Goal: Information Seeking & Learning: Learn about a topic

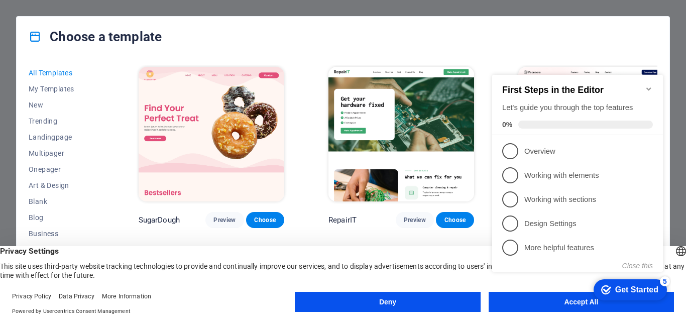
click at [503, 300] on div "checkmark Get Started 5 First Steps in the Editor Let's guide you through the t…" at bounding box center [579, 183] width 183 height 243
click at [510, 300] on div "checkmark Get Started 5 First Steps in the Editor Let's guide you through the t…" at bounding box center [579, 183] width 183 height 243
click at [584, 306] on appcues-checklist "Contextual help checklist present on screen" at bounding box center [579, 184] width 183 height 245
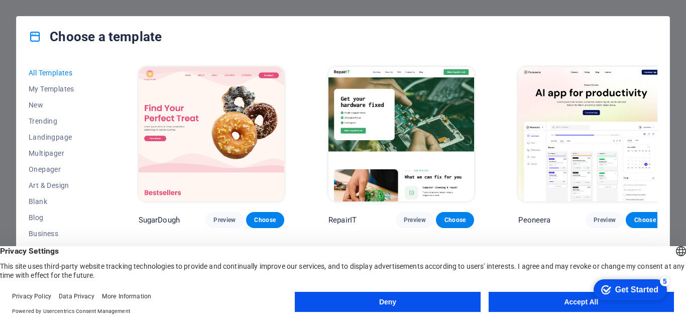
click at [671, 305] on div "checkmark Get Started 5 First Steps in the Editor Let's guide you through the t…" at bounding box center [628, 289] width 85 height 30
click at [583, 302] on button "Accept All" at bounding box center [581, 302] width 185 height 20
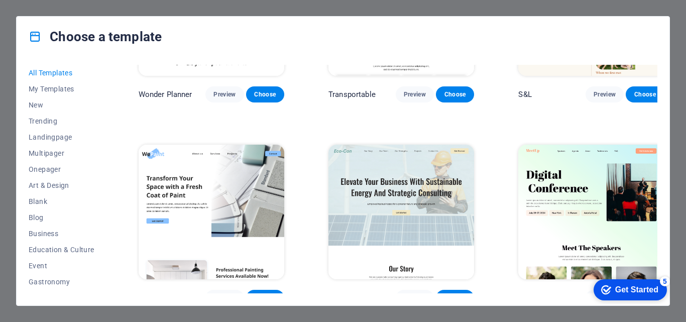
scroll to position [743, 0]
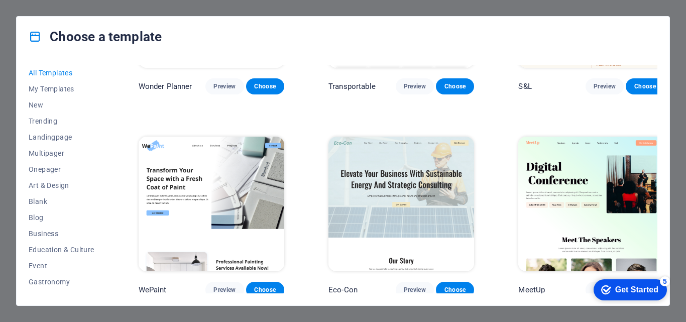
click at [660, 90] on div "All Templates My Templates New Trending Landingpage Multipager Onepager Art & D…" at bounding box center [343, 181] width 653 height 249
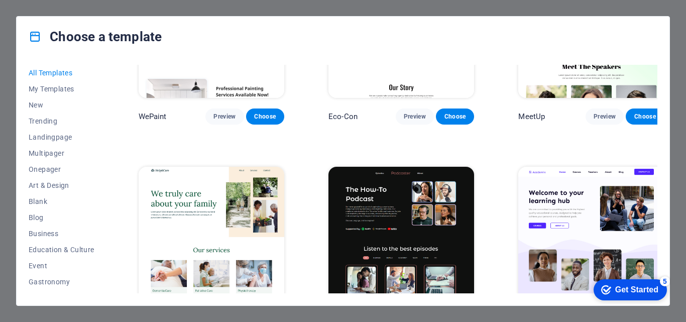
scroll to position [968, 0]
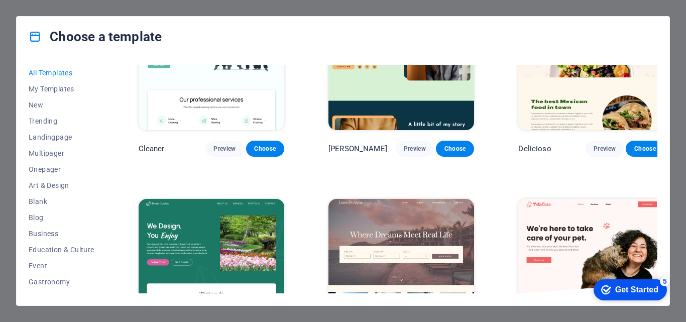
scroll to position [1754, 0]
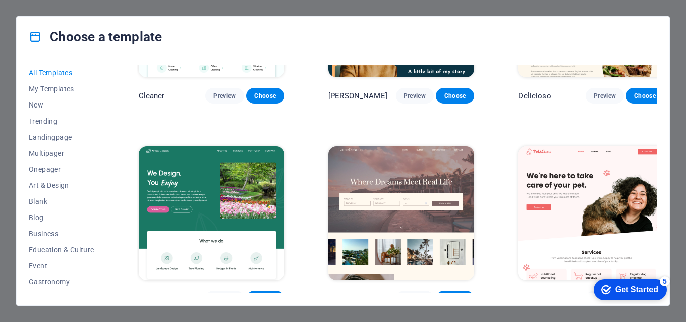
click at [660, 102] on div "All Templates My Templates New Trending Landingpage Multipager Onepager Art & D…" at bounding box center [343, 181] width 653 height 249
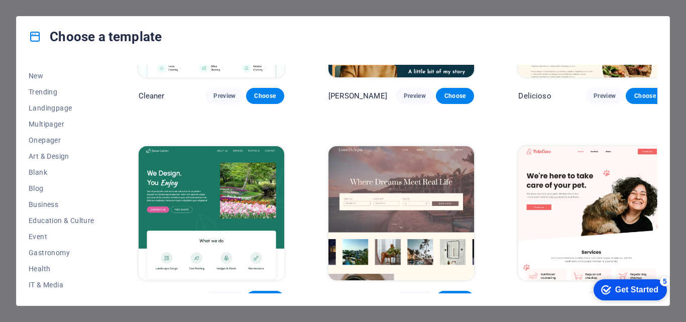
scroll to position [42, 0]
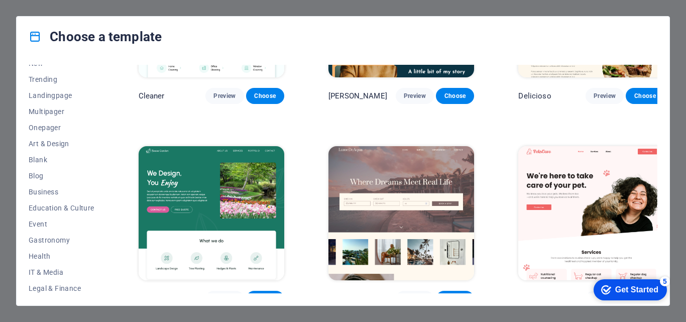
drag, startPoint x: 109, startPoint y: 157, endPoint x: 108, endPoint y: 171, distance: 14.1
click at [108, 171] on div "All Templates My Templates New Trending Landingpage Multipager Onepager Art & D…" at bounding box center [343, 181] width 653 height 249
drag, startPoint x: 108, startPoint y: 172, endPoint x: 108, endPoint y: 182, distance: 10.0
click at [108, 182] on div "All Templates My Templates New Trending Landingpage Multipager Onepager Art & D…" at bounding box center [343, 181] width 653 height 249
drag, startPoint x: 108, startPoint y: 182, endPoint x: 106, endPoint y: 192, distance: 10.4
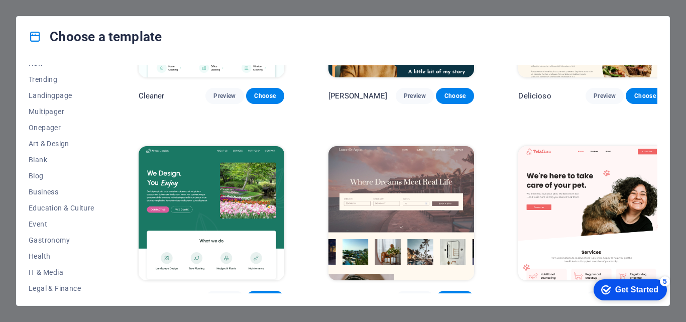
click at [106, 192] on div "All Templates My Templates New Trending Landingpage Multipager Onepager Art & D…" at bounding box center [343, 181] width 653 height 249
drag, startPoint x: 106, startPoint y: 192, endPoint x: 107, endPoint y: 201, distance: 9.1
click at [107, 201] on div "All Templates My Templates New Trending Landingpage Multipager Onepager Art & D…" at bounding box center [68, 179] width 78 height 229
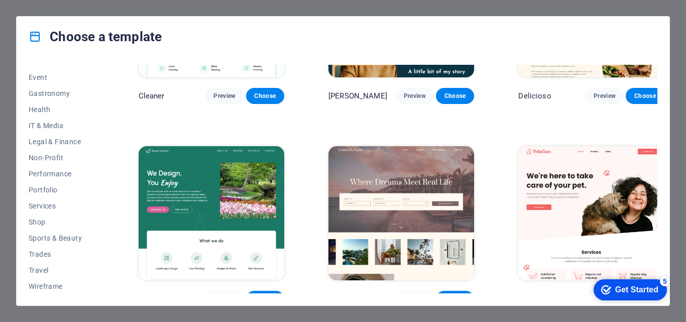
scroll to position [189, 0]
click at [55, 203] on span "Services" at bounding box center [62, 205] width 66 height 8
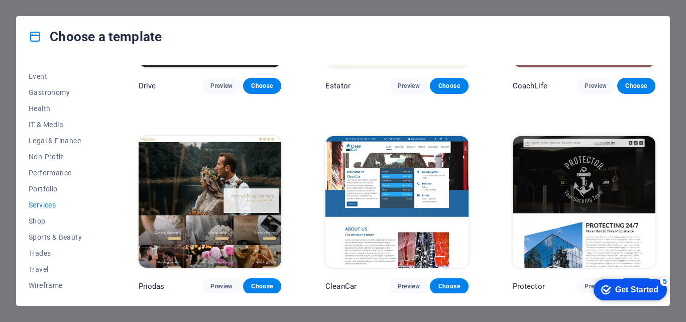
scroll to position [557, 0]
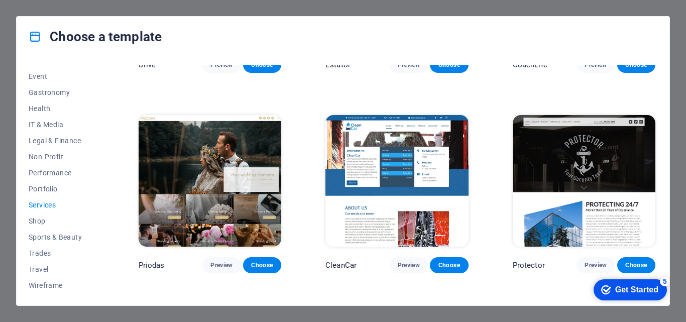
click at [582, 147] on img at bounding box center [584, 181] width 143 height 132
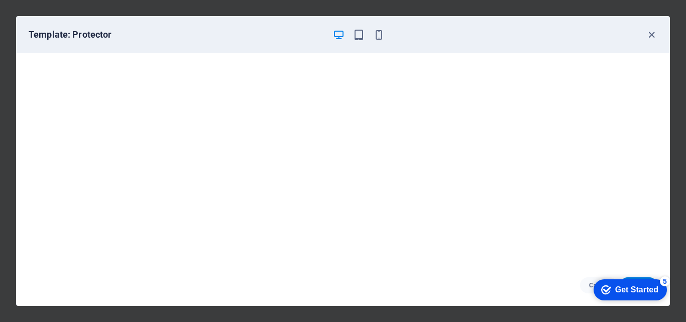
click at [609, 282] on div "checkmark Get Started 5" at bounding box center [630, 289] width 73 height 21
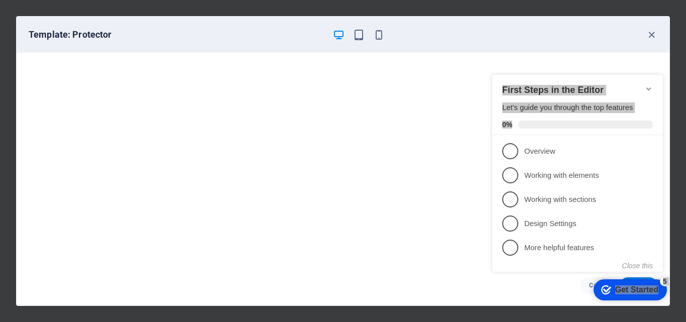
drag, startPoint x: 508, startPoint y: 148, endPoint x: 477, endPoint y: 21, distance: 131.4
click at [488, 60] on html "checkmark Get Started 5 First Steps in the Editor Let's guide you through the t…" at bounding box center [579, 182] width 183 height 244
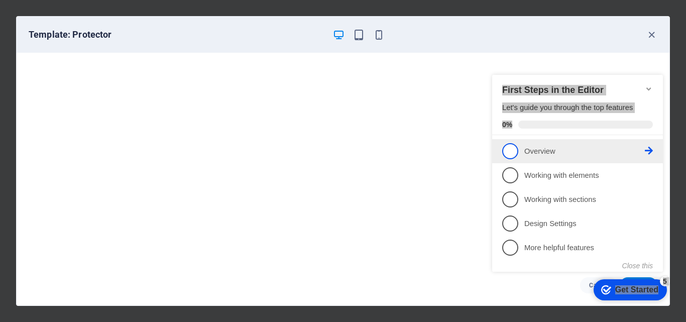
click at [513, 151] on span "1" at bounding box center [510, 151] width 16 height 16
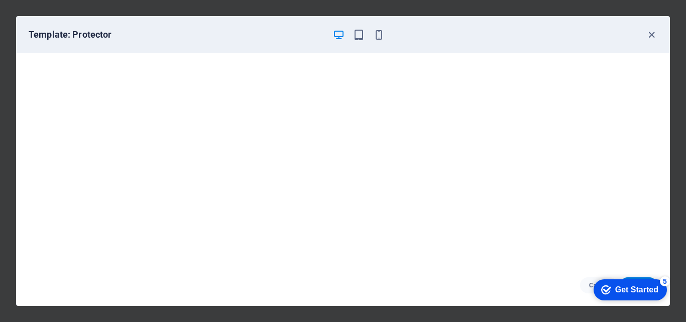
click at [631, 292] on div "Get Started" at bounding box center [637, 289] width 43 height 9
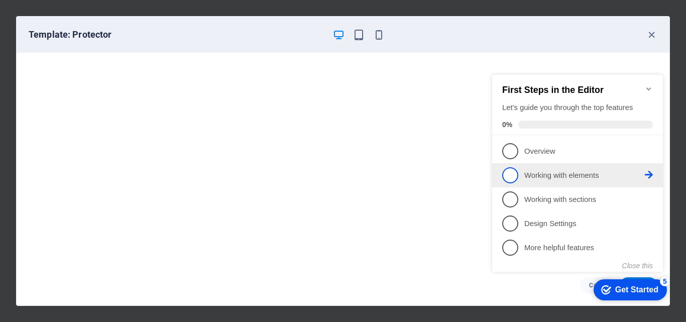
click at [511, 171] on span "2" at bounding box center [510, 175] width 16 height 16
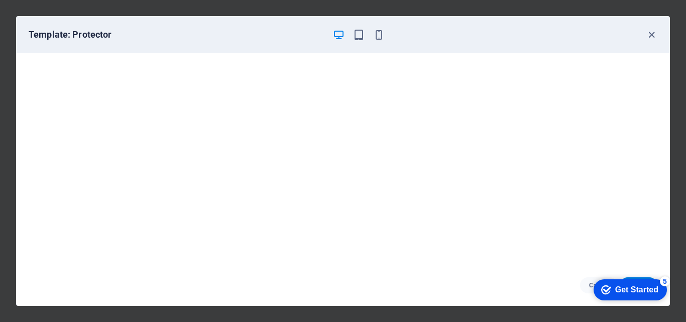
click at [632, 290] on div "Get Started" at bounding box center [637, 289] width 43 height 9
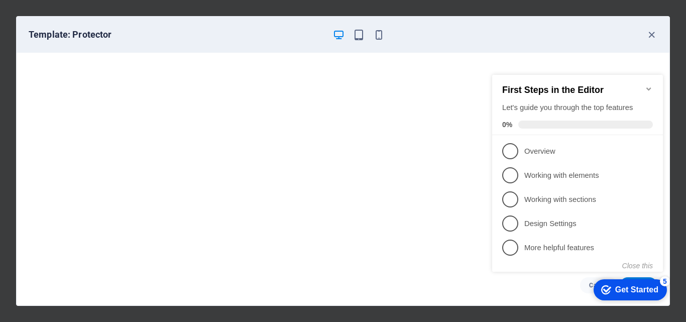
drag, startPoint x: 664, startPoint y: 143, endPoint x: 664, endPoint y: 153, distance: 9.5
click at [664, 153] on div "checkmark Get Started 5 First Steps in the Editor Let's guide you through the t…" at bounding box center [579, 182] width 183 height 244
click at [649, 87] on icon "Minimize checklist" at bounding box center [649, 88] width 5 height 3
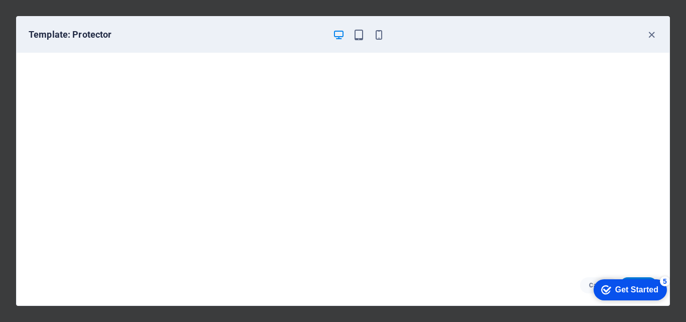
click at [621, 287] on div "Get Started" at bounding box center [637, 289] width 43 height 9
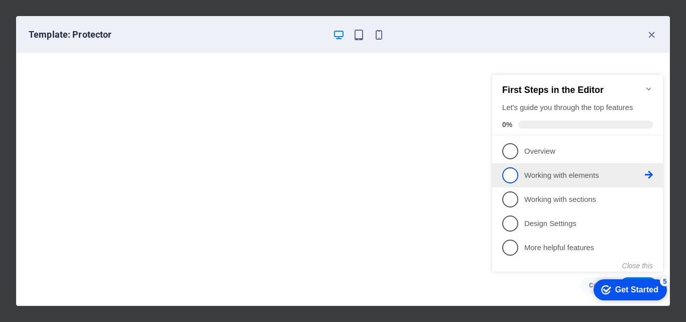
click at [515, 170] on span "2" at bounding box center [510, 175] width 16 height 16
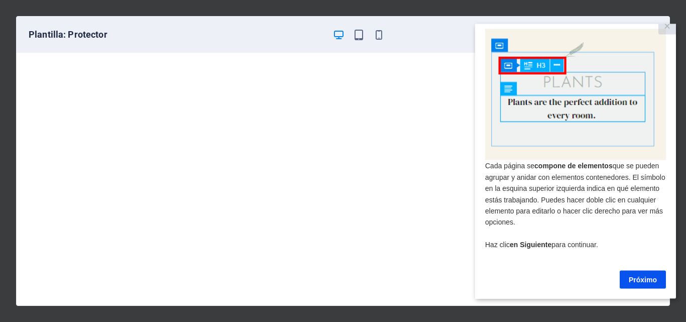
scroll to position [19, 0]
click at [641, 275] on font "Próximo" at bounding box center [643, 279] width 28 height 8
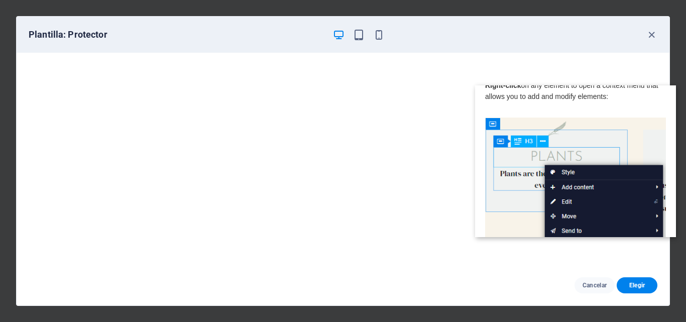
scroll to position [0, 0]
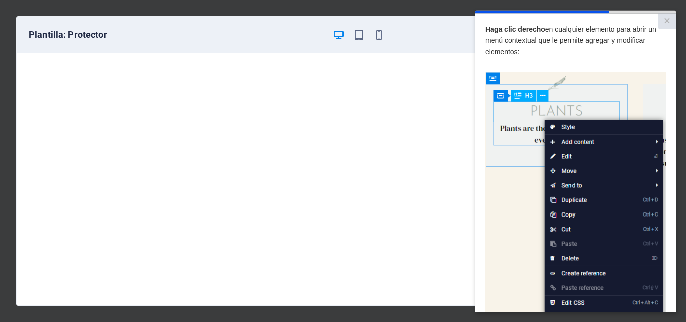
click at [566, 158] on img at bounding box center [575, 214] width 181 height 285
click at [568, 153] on img at bounding box center [575, 214] width 181 height 285
click at [564, 51] on p "[PERSON_NAME] clic derecho en cualquier elemento para abrir un menú contextual …" at bounding box center [575, 40] width 181 height 34
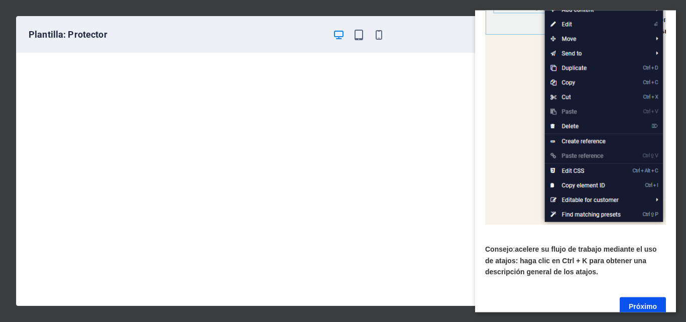
scroll to position [156, 8]
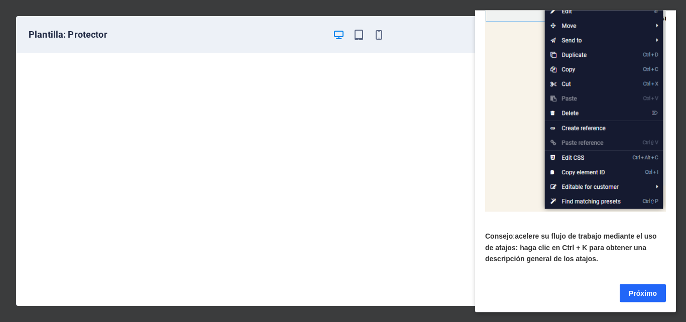
click at [648, 289] on font "Próximo" at bounding box center [643, 293] width 28 height 8
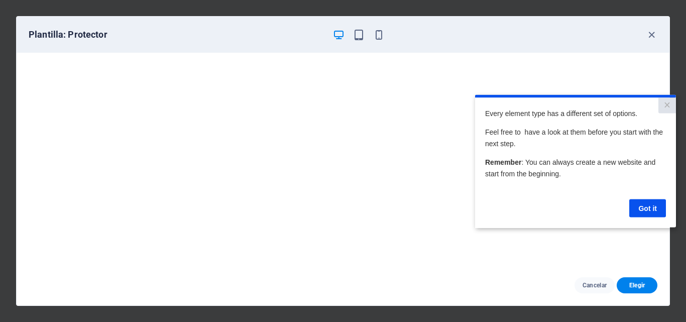
scroll to position [0, 0]
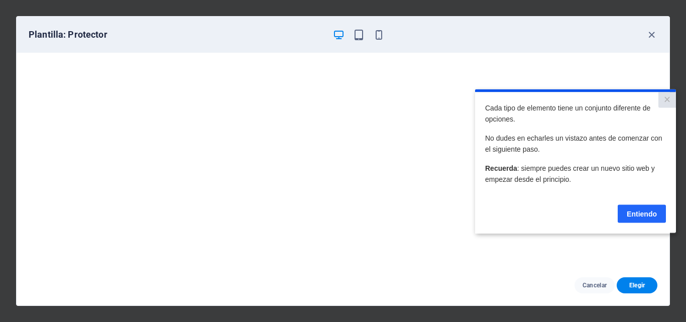
click at [637, 217] on font "Entiendo" at bounding box center [642, 214] width 30 height 8
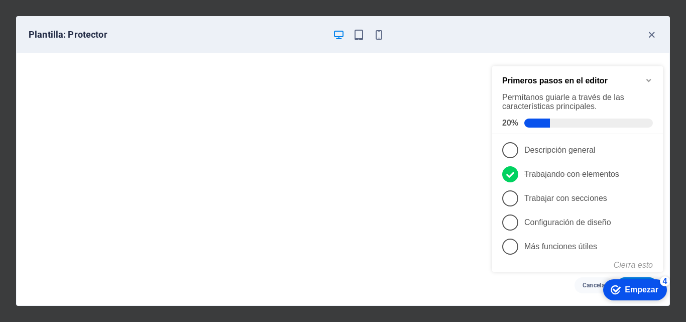
click at [622, 285] on div "checkmark Empezar 4" at bounding box center [635, 290] width 48 height 10
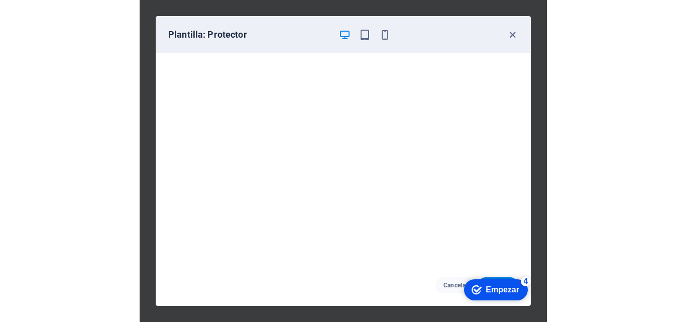
scroll to position [558, 0]
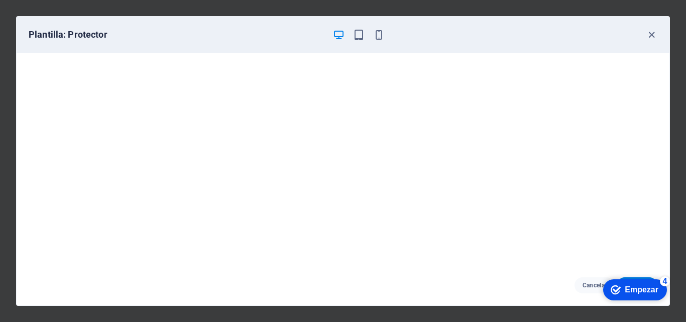
click at [624, 290] on div "checkmark Empezar 4" at bounding box center [635, 290] width 48 height 10
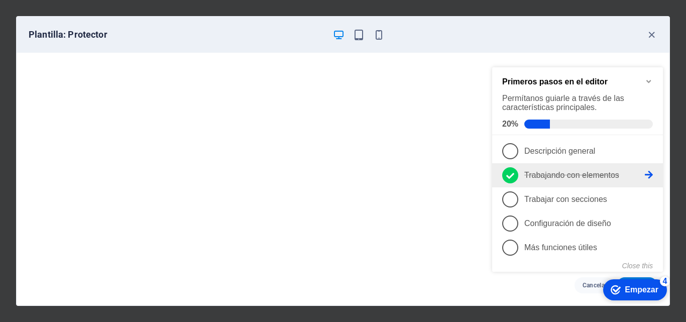
click at [577, 174] on font "Trabajando con elementos" at bounding box center [572, 175] width 95 height 9
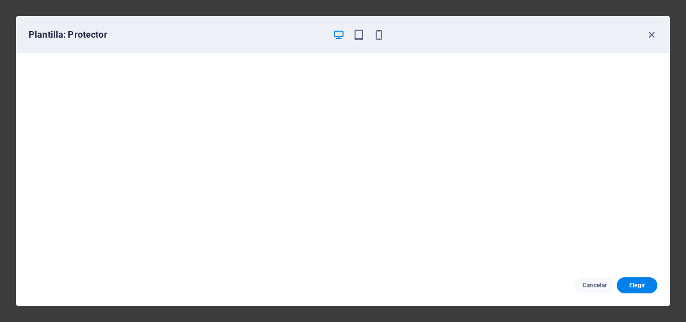
scroll to position [0, 0]
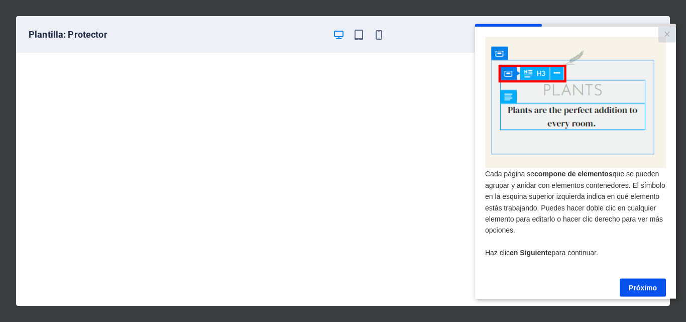
click at [526, 75] on img at bounding box center [575, 102] width 181 height 131
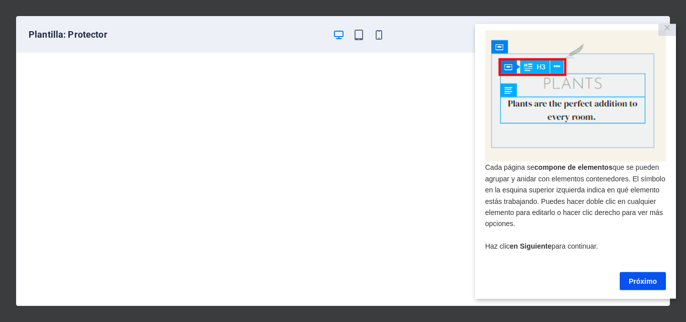
scroll to position [10, 0]
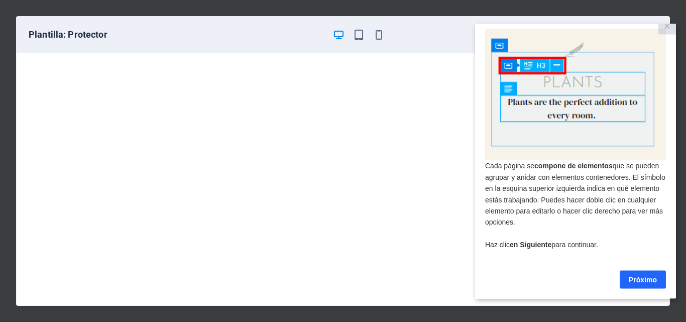
click at [633, 275] on link "Próximo" at bounding box center [643, 279] width 46 height 18
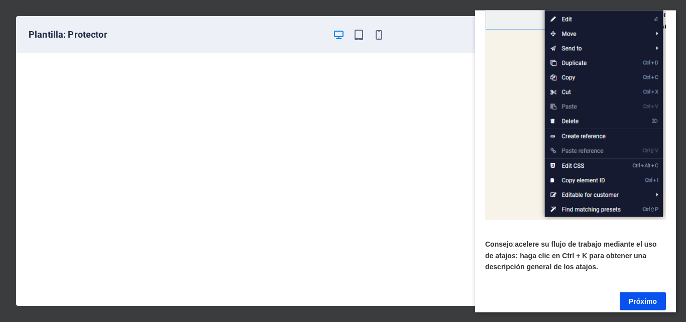
scroll to position [139, 0]
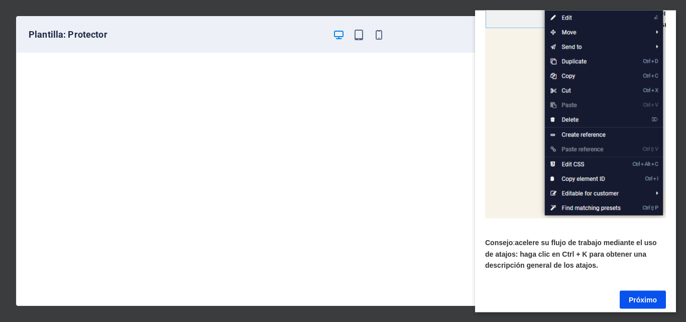
click at [676, 253] on div "Plantilla: Protector Cancelar Elegir" at bounding box center [343, 161] width 686 height 322
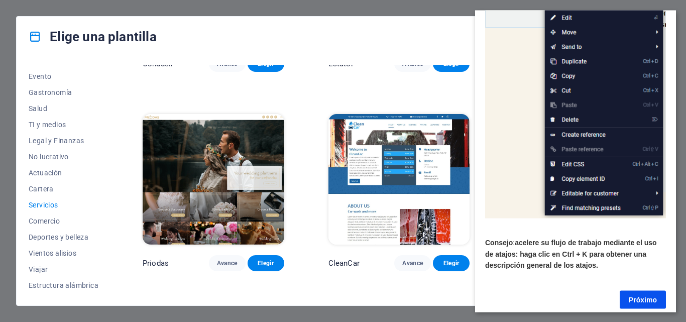
drag, startPoint x: 676, startPoint y: 253, endPoint x: 676, endPoint y: 263, distance: 9.5
click at [676, 263] on div "Elige una plantilla Todas las plantillas Mis plantillas Nuevo Tendencias Página…" at bounding box center [343, 161] width 686 height 322
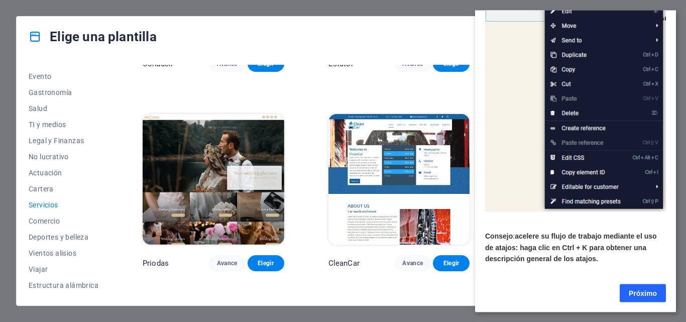
click at [654, 289] on font "Próximo" at bounding box center [643, 293] width 28 height 8
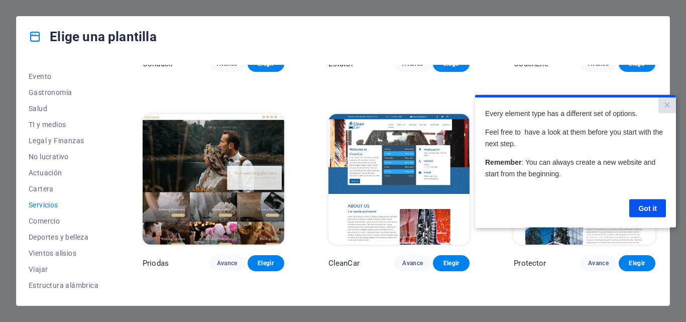
scroll to position [0, 0]
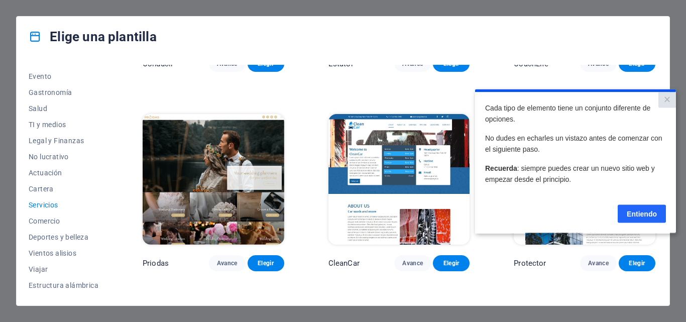
click at [643, 211] on font "Entiendo" at bounding box center [642, 214] width 30 height 8
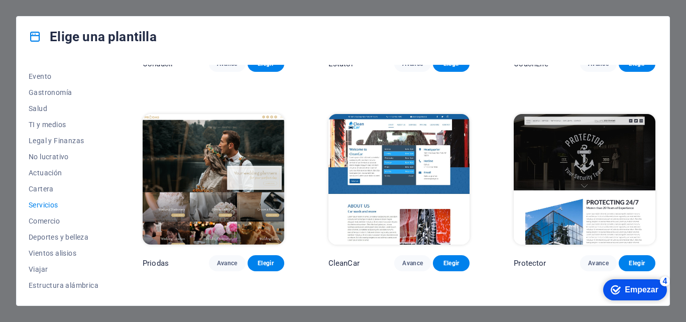
drag, startPoint x: 655, startPoint y: 163, endPoint x: 659, endPoint y: 183, distance: 19.9
click at [659, 183] on div "Todas las plantillas Mis plantillas Nuevo Tendencias Página de destino Multipag…" at bounding box center [343, 181] width 653 height 249
drag, startPoint x: 655, startPoint y: 188, endPoint x: 657, endPoint y: 211, distance: 23.2
click at [657, 211] on div "Repararlo Avance Elegir Transportable Avance Elegir Salud y alimentación Avance…" at bounding box center [399, 179] width 517 height 229
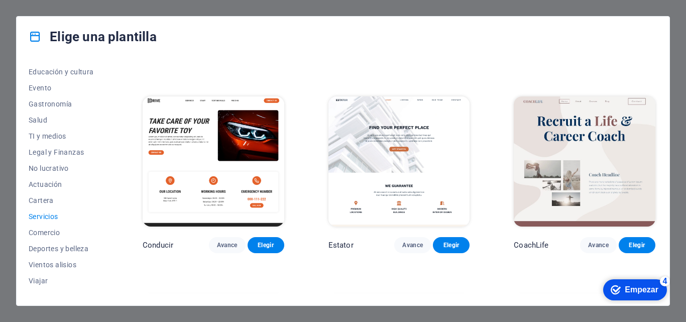
scroll to position [174, 0]
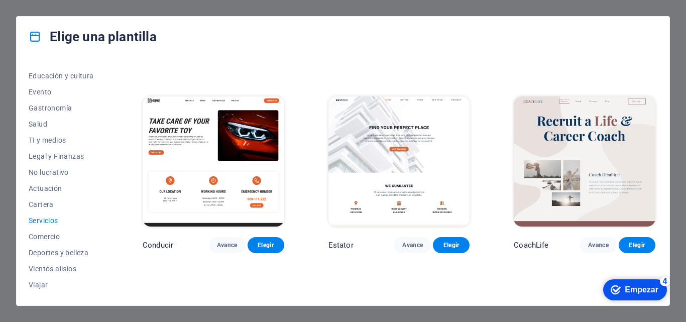
drag, startPoint x: 112, startPoint y: 190, endPoint x: 109, endPoint y: 180, distance: 10.8
click at [109, 180] on div "Todas las plantillas Mis plantillas Nuevo Tendencias Página de destino Multipag…" at bounding box center [70, 179] width 82 height 229
drag, startPoint x: 109, startPoint y: 180, endPoint x: 110, endPoint y: 154, distance: 25.6
click at [110, 154] on div "Todas las plantillas Mis plantillas Nuevo Tendencias Página de destino Multipag…" at bounding box center [70, 179] width 82 height 229
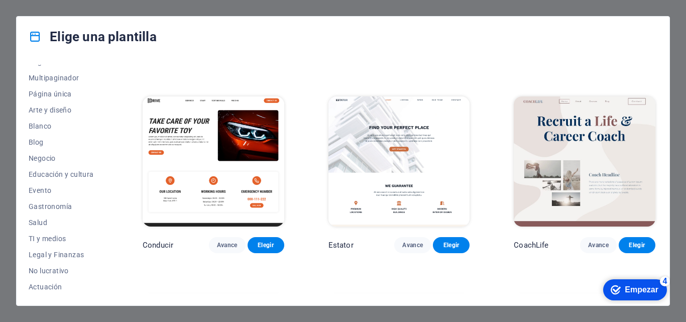
scroll to position [86, 0]
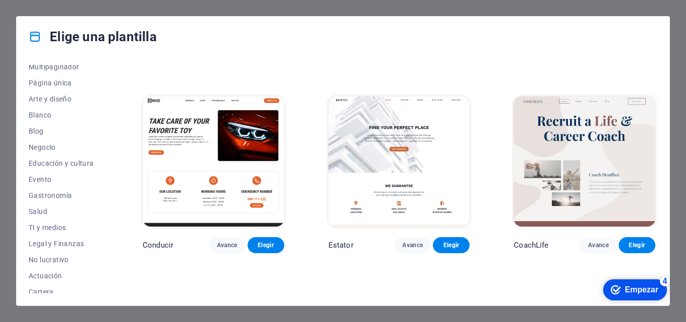
drag, startPoint x: 108, startPoint y: 152, endPoint x: 109, endPoint y: 160, distance: 7.6
click at [109, 160] on div "Todas las plantillas Mis plantillas Nuevo Tendencias Página de destino Multipag…" at bounding box center [70, 179] width 82 height 229
drag, startPoint x: 109, startPoint y: 160, endPoint x: 110, endPoint y: 175, distance: 15.6
click at [110, 175] on div "Todas las plantillas Mis plantillas Nuevo Tendencias Página de destino Multipag…" at bounding box center [70, 179] width 82 height 229
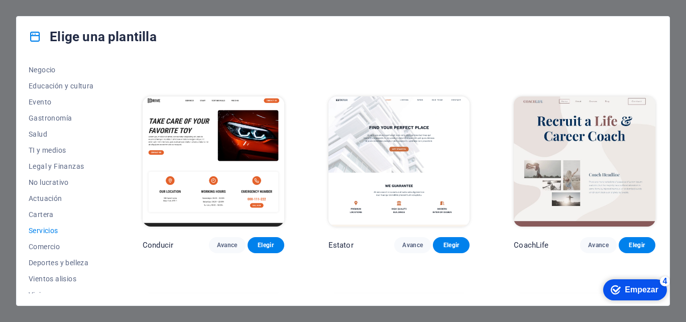
scroll to position [170, 0]
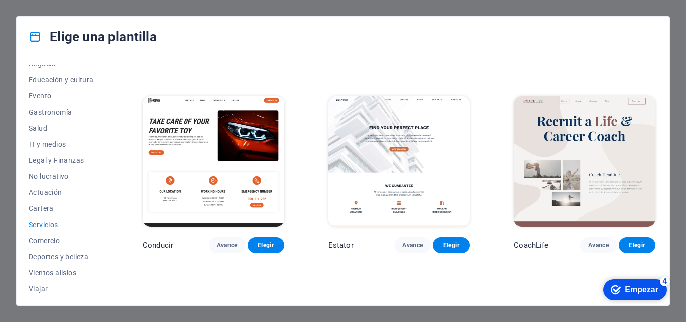
click at [105, 222] on div "Todas las plantillas Mis plantillas Nuevo Tendencias Página de destino Multipag…" at bounding box center [70, 179] width 82 height 229
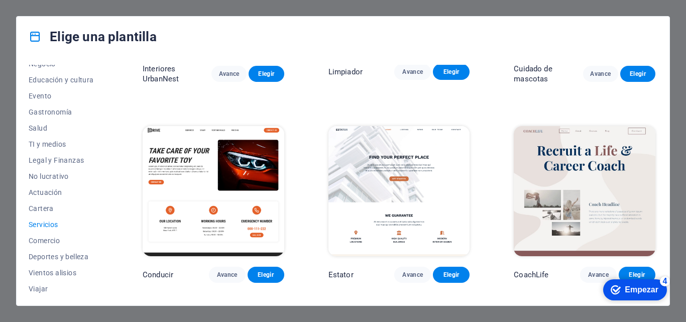
scroll to position [386, 0]
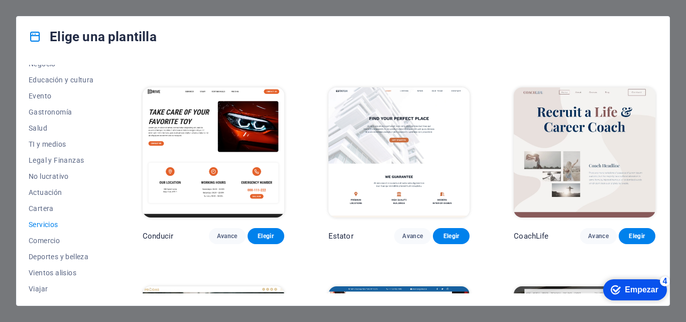
drag, startPoint x: 658, startPoint y: 151, endPoint x: 658, endPoint y: 169, distance: 18.6
click at [658, 169] on div "Todas las plantillas Mis plantillas Nuevo Tendencias Página de destino Multipag…" at bounding box center [343, 181] width 653 height 249
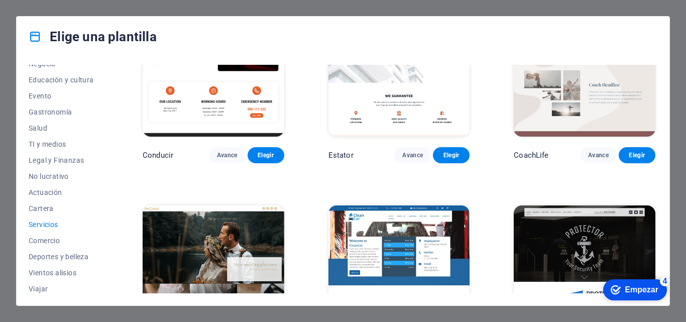
scroll to position [566, 0]
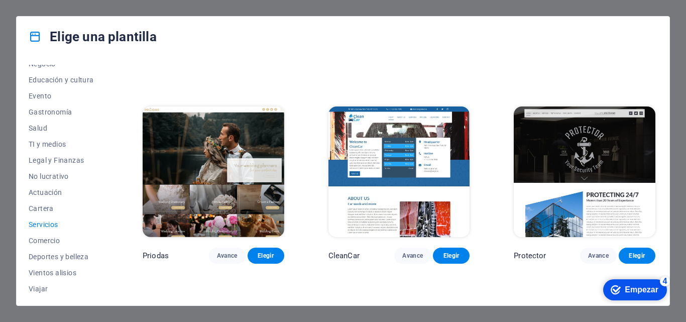
click at [544, 122] on img at bounding box center [585, 172] width 142 height 130
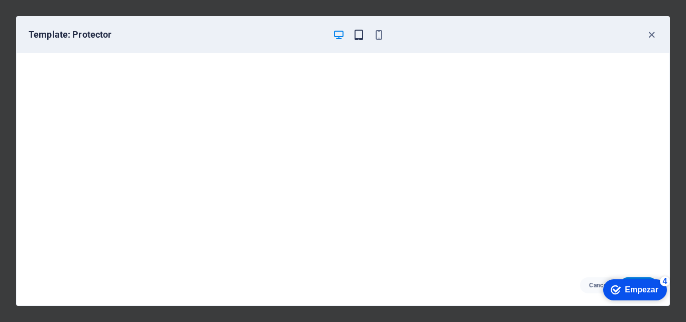
click at [357, 30] on icon "button" at bounding box center [359, 35] width 12 height 12
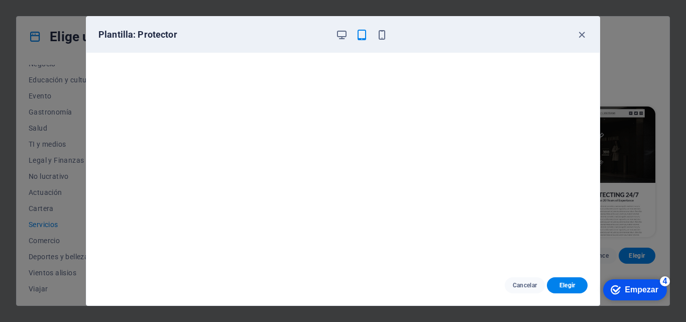
click at [357, 30] on icon "button" at bounding box center [362, 35] width 12 height 12
click at [363, 33] on icon "button" at bounding box center [362, 35] width 12 height 12
click at [344, 31] on icon "button" at bounding box center [342, 35] width 12 height 12
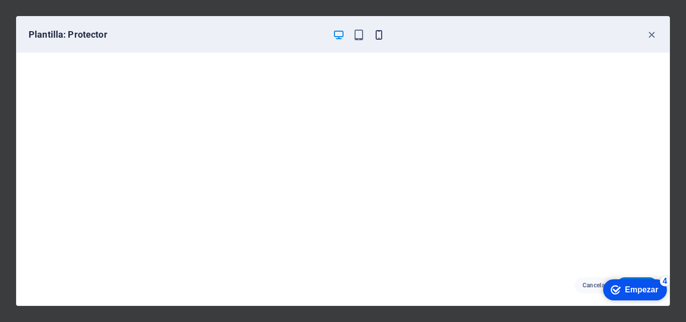
click at [378, 32] on icon "button" at bounding box center [379, 35] width 12 height 12
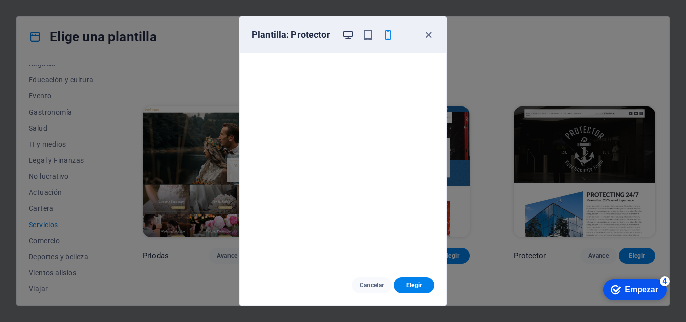
click at [348, 32] on icon "button" at bounding box center [348, 35] width 12 height 12
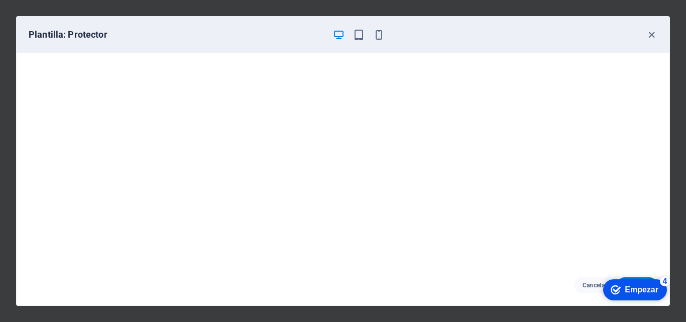
click at [624, 276] on div "checkmark Empezar 4 Primeros pasos en el editor Permítanos guiarle a través de …" at bounding box center [628, 289] width 85 height 30
click at [625, 284] on div "checkmark Empezar 4" at bounding box center [635, 289] width 64 height 21
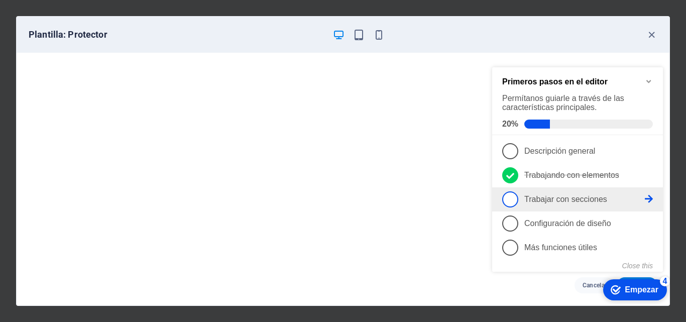
click at [516, 197] on span "3" at bounding box center [510, 199] width 16 height 16
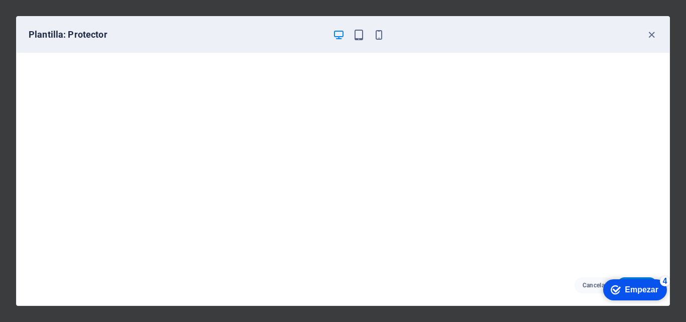
click at [75, 36] on font "Plantilla: Protector" at bounding box center [68, 34] width 79 height 11
click at [650, 35] on icon "button" at bounding box center [652, 35] width 12 height 12
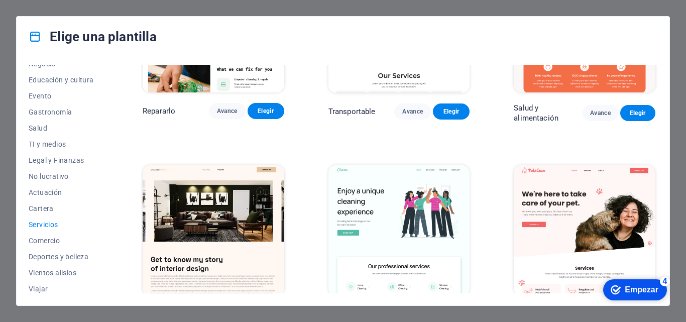
scroll to position [155, 0]
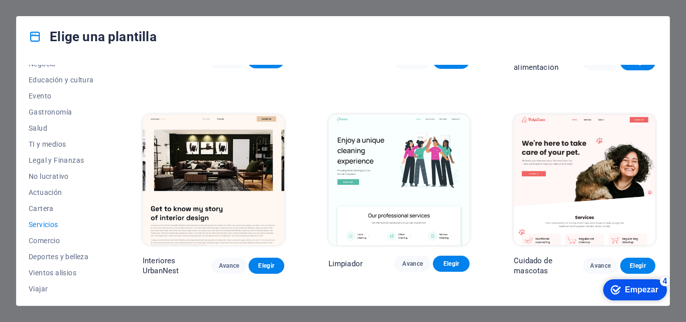
drag, startPoint x: 661, startPoint y: 103, endPoint x: 654, endPoint y: 104, distance: 6.6
click at [654, 104] on div "Todas las plantillas Mis plantillas Nuevo Tendencias Página de destino Multipag…" at bounding box center [343, 181] width 653 height 249
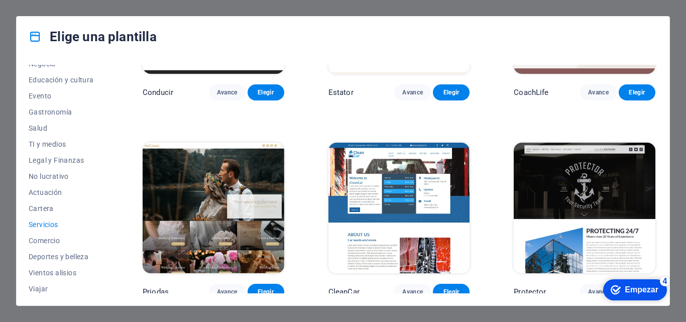
scroll to position [524, 0]
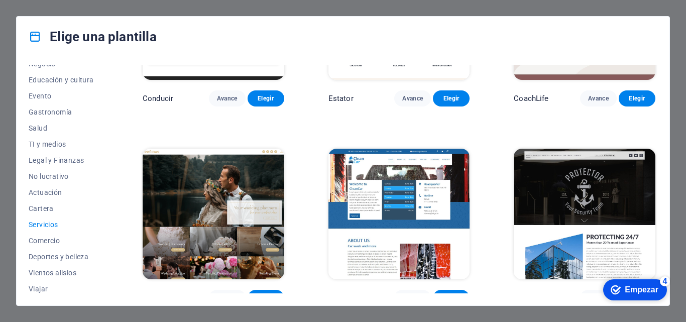
click at [592, 183] on img at bounding box center [585, 214] width 142 height 130
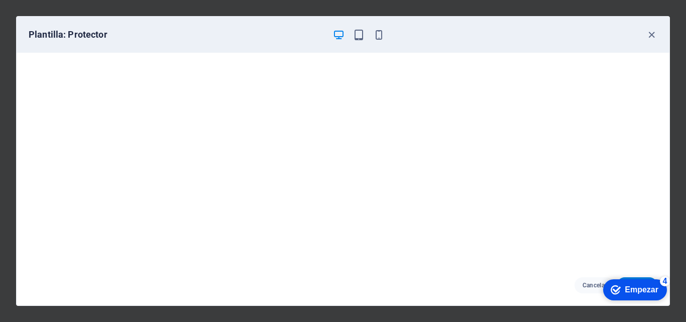
click at [647, 289] on font "Empezar" at bounding box center [642, 289] width 34 height 9
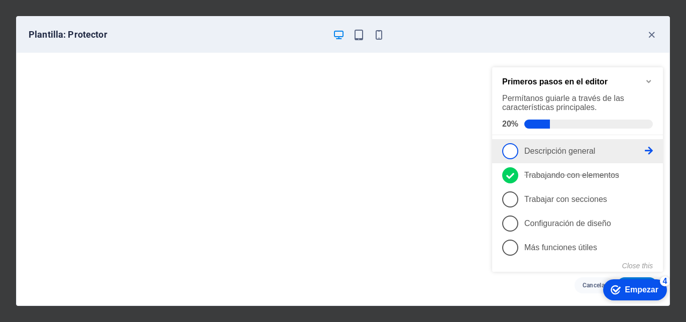
click at [516, 149] on span "1" at bounding box center [510, 151] width 16 height 16
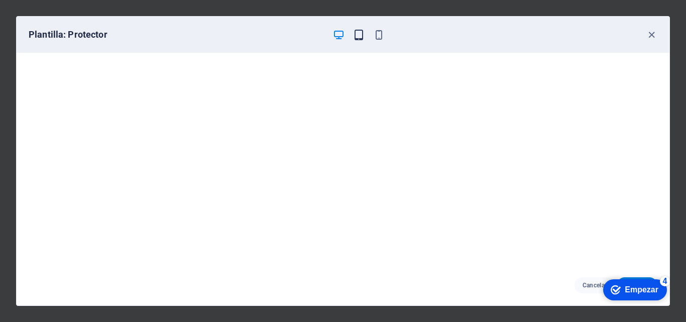
click at [357, 35] on icon "button" at bounding box center [359, 35] width 12 height 12
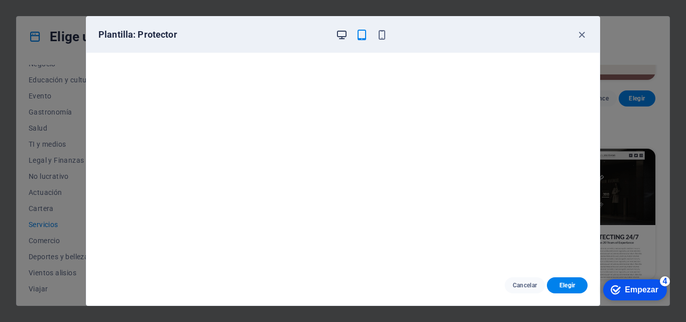
click at [339, 31] on icon "button" at bounding box center [342, 35] width 12 height 12
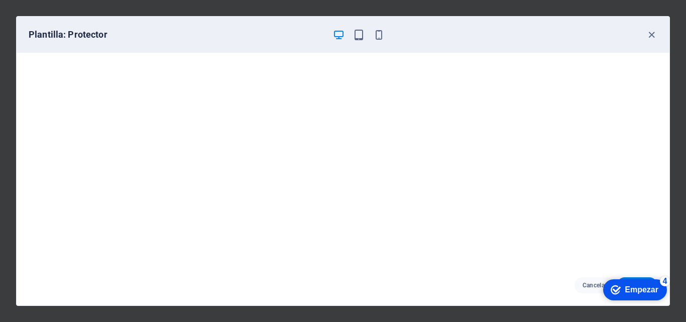
click at [339, 31] on icon "button" at bounding box center [339, 35] width 12 height 12
click at [654, 37] on icon "button" at bounding box center [652, 35] width 12 height 12
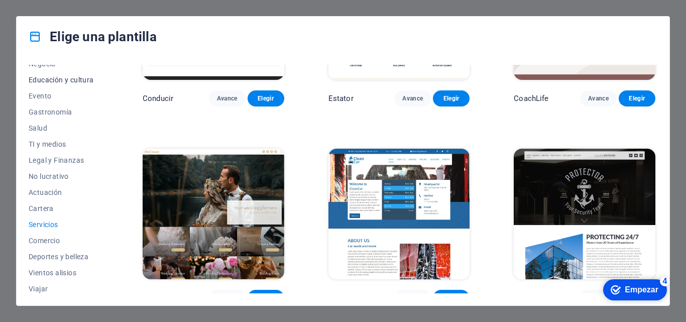
click at [40, 81] on font "Educación y cultura" at bounding box center [61, 80] width 65 height 8
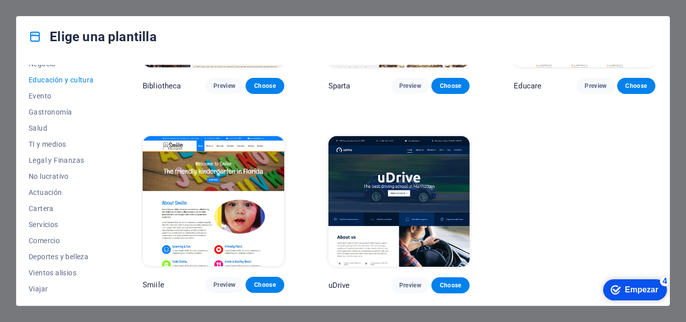
scroll to position [0, 0]
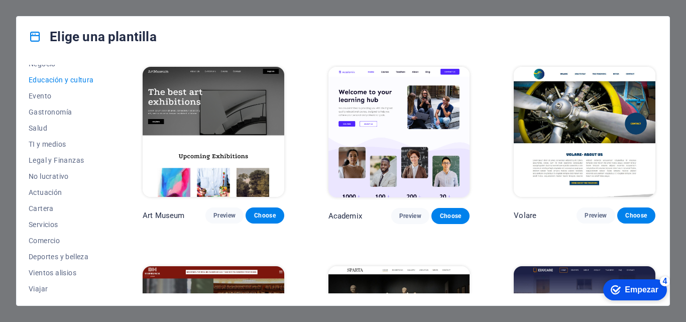
click at [40, 81] on font "Educación y cultura" at bounding box center [61, 80] width 65 height 8
click at [53, 92] on span "Evento" at bounding box center [64, 96] width 70 height 8
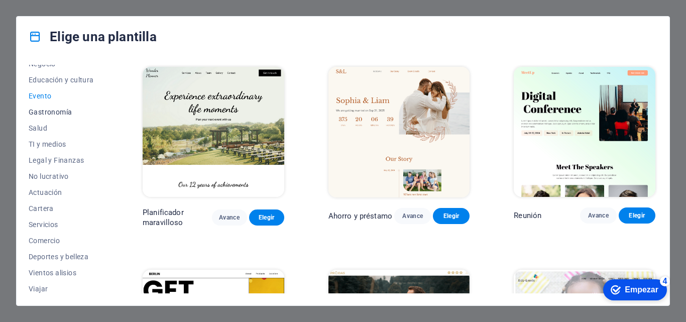
click at [49, 112] on font "Gastronomía" at bounding box center [50, 112] width 43 height 8
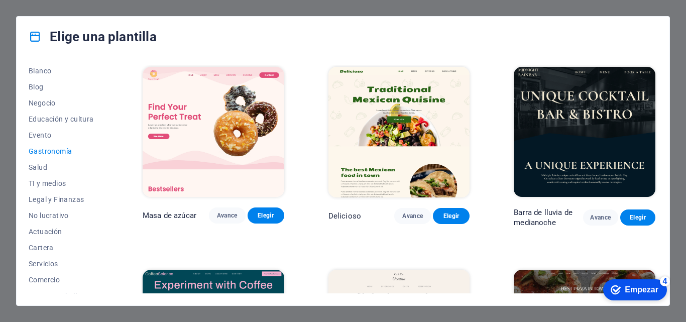
scroll to position [135, 0]
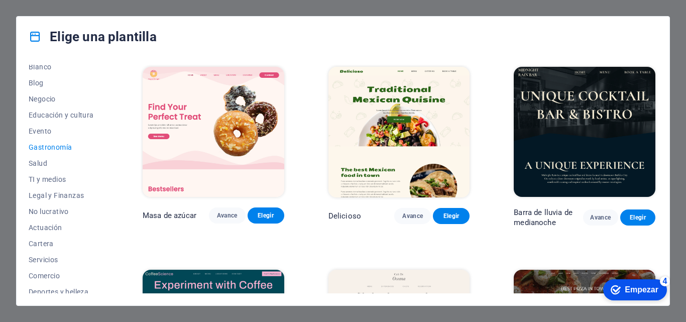
drag, startPoint x: 114, startPoint y: 146, endPoint x: 114, endPoint y: 153, distance: 7.6
click at [114, 153] on div "Todas las plantillas Mis plantillas Nuevo Tendencias Página de destino Multipag…" at bounding box center [343, 181] width 653 height 249
click at [40, 130] on font "Evento" at bounding box center [40, 131] width 23 height 8
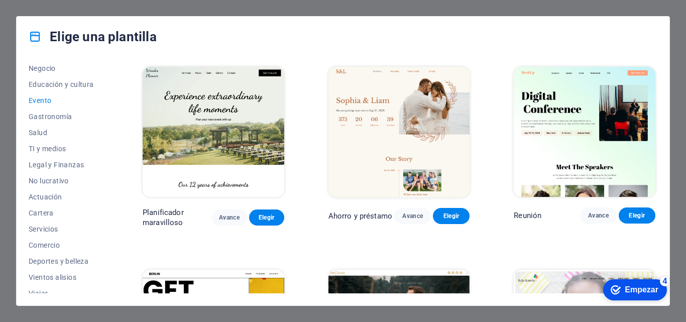
scroll to position [189, 0]
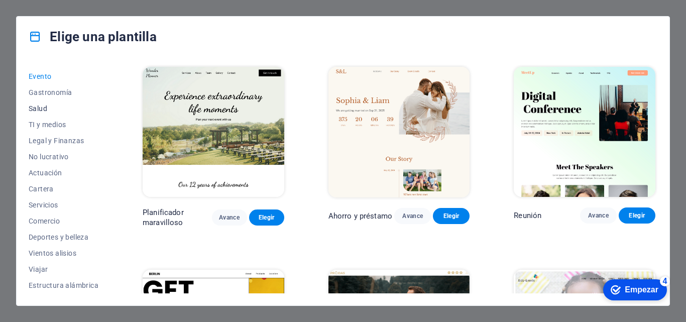
click at [42, 110] on font "Salud" at bounding box center [38, 109] width 19 height 8
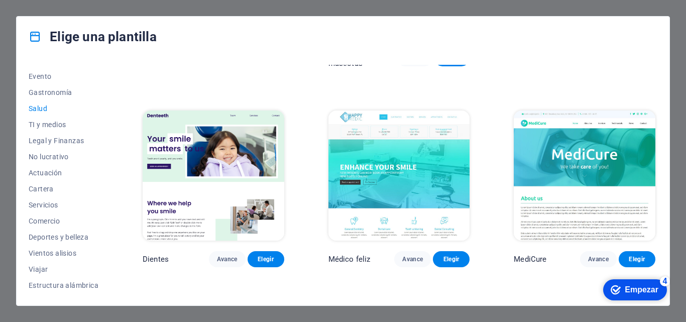
scroll to position [162, 0]
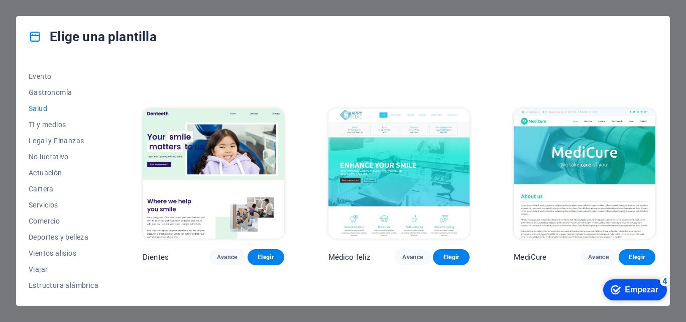
drag, startPoint x: 661, startPoint y: 169, endPoint x: 656, endPoint y: 182, distance: 14.0
click at [656, 182] on div "Todas las plantillas Mis plantillas Nuevo Tendencias Página de destino Multipag…" at bounding box center [343, 181] width 653 height 249
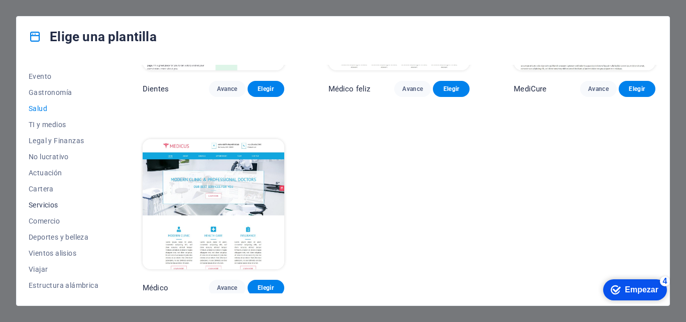
click at [48, 204] on font "Servicios" at bounding box center [44, 205] width 30 height 8
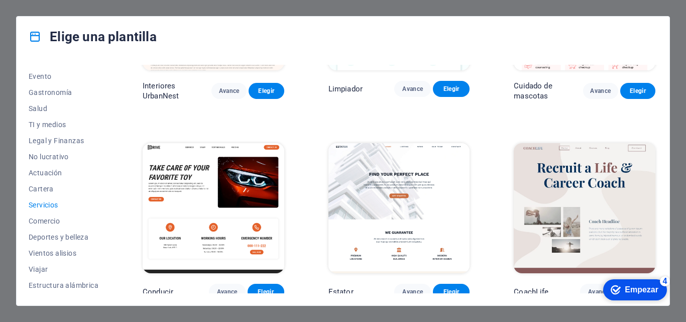
click at [595, 155] on img at bounding box center [585, 208] width 142 height 130
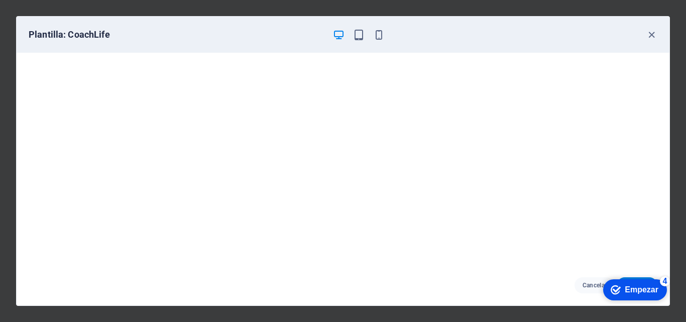
click at [342, 33] on icon "button" at bounding box center [339, 35] width 12 height 12
click at [354, 36] on icon "button" at bounding box center [359, 35] width 12 height 12
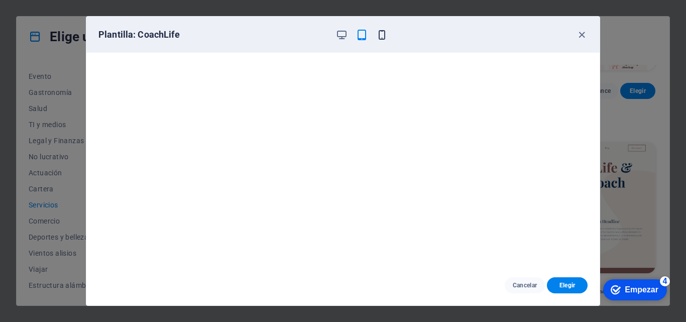
click at [378, 36] on icon "button" at bounding box center [382, 35] width 12 height 12
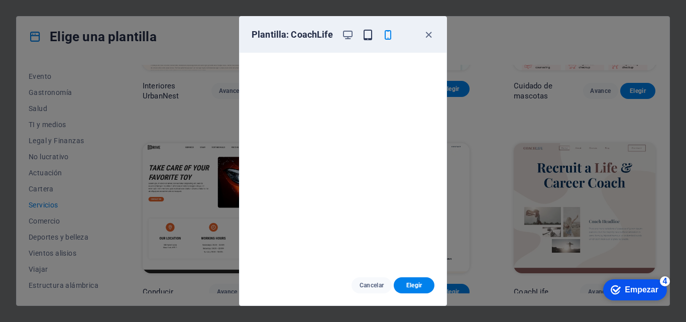
click at [367, 35] on icon "button" at bounding box center [368, 35] width 12 height 12
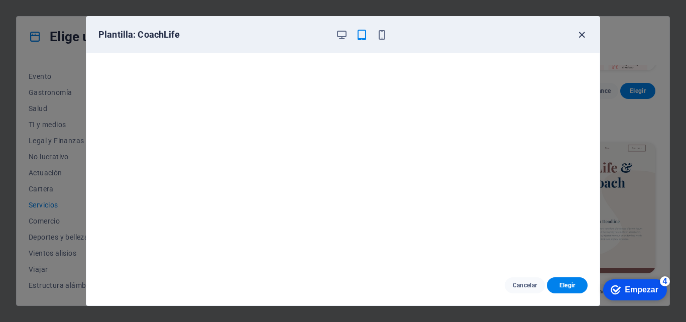
click at [579, 34] on icon "button" at bounding box center [582, 35] width 12 height 12
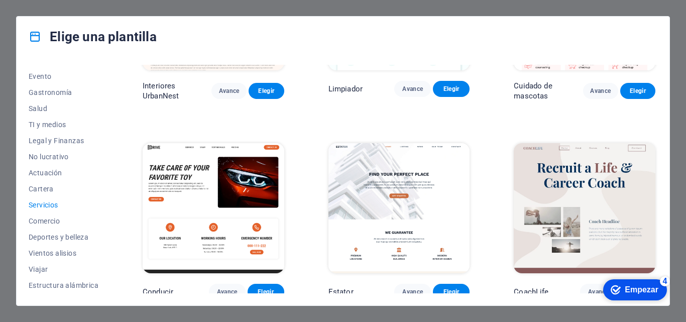
click at [39, 209] on font "Servicios" at bounding box center [44, 205] width 30 height 8
drag, startPoint x: 655, startPoint y: 127, endPoint x: 663, endPoint y: 134, distance: 11.0
click at [663, 134] on div "Todas las plantillas Mis plantillas Nuevo Tendencias Página de destino Multipag…" at bounding box center [343, 181] width 653 height 249
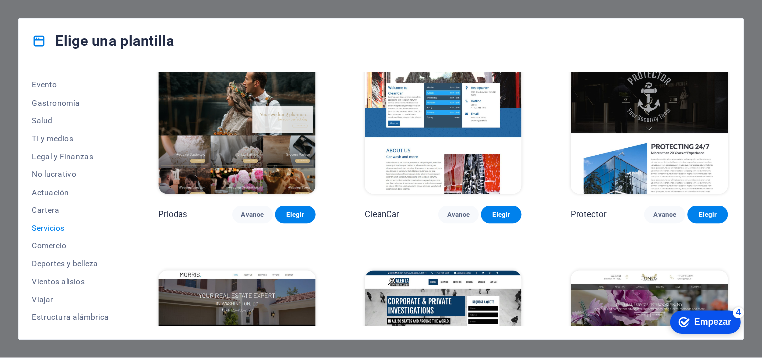
scroll to position [553, 0]
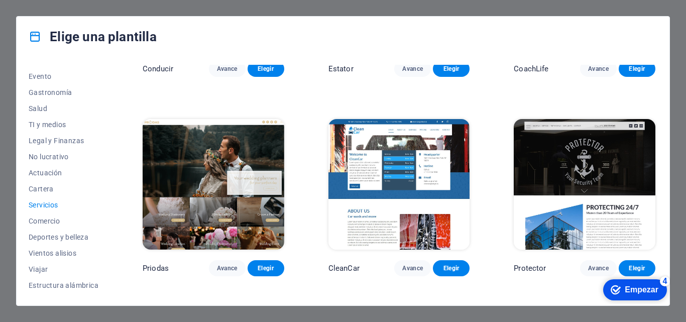
click at [606, 141] on img at bounding box center [585, 184] width 142 height 130
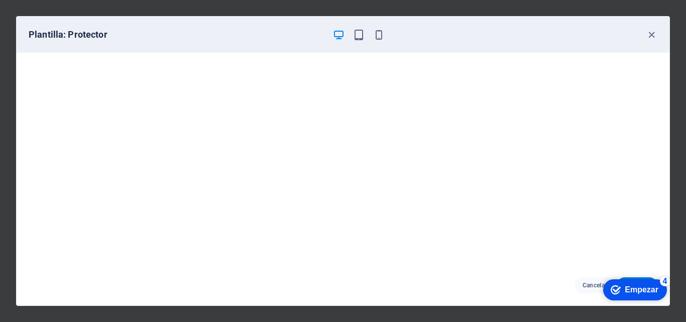
click at [629, 285] on font "Empezar" at bounding box center [642, 289] width 34 height 9
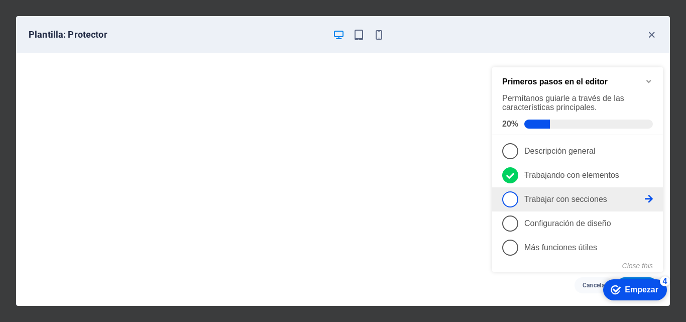
click at [510, 200] on span "3" at bounding box center [510, 199] width 16 height 16
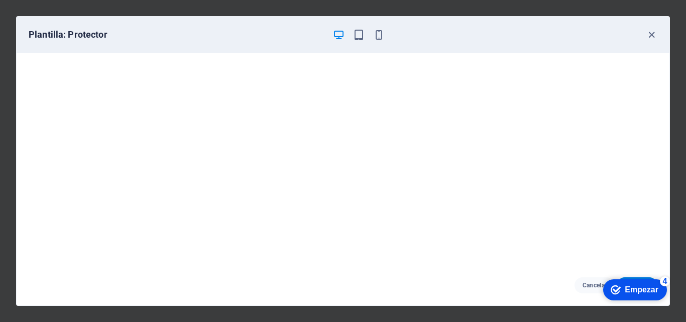
click at [641, 292] on font "Empezar" at bounding box center [642, 289] width 34 height 9
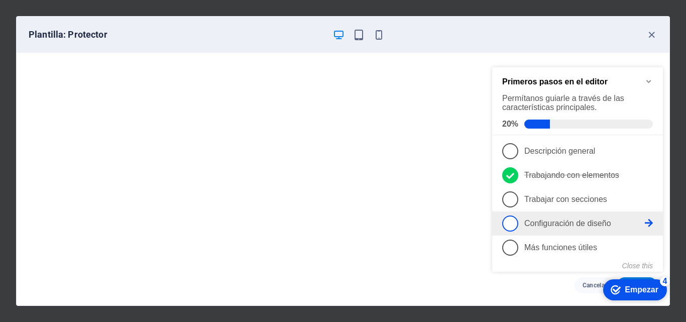
click at [511, 216] on span "4" at bounding box center [510, 224] width 16 height 16
